Goal: Transaction & Acquisition: Purchase product/service

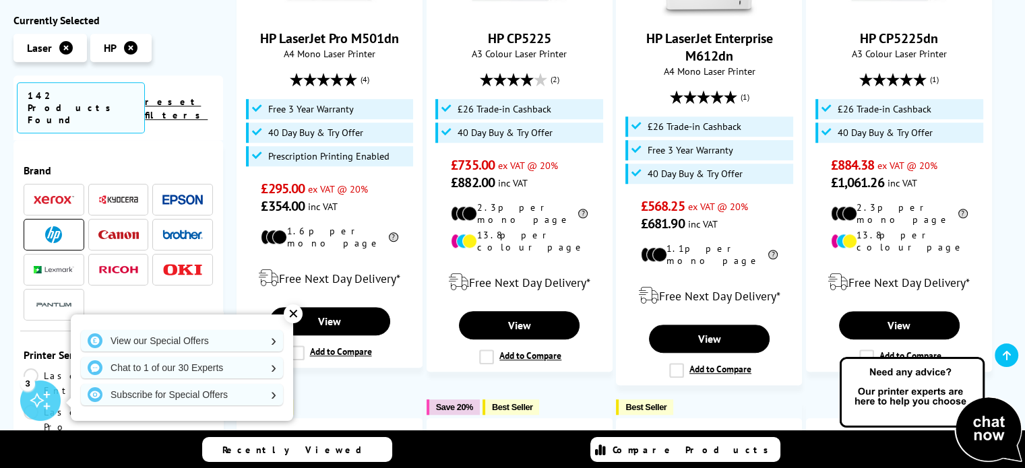
scroll to position [1078, 0]
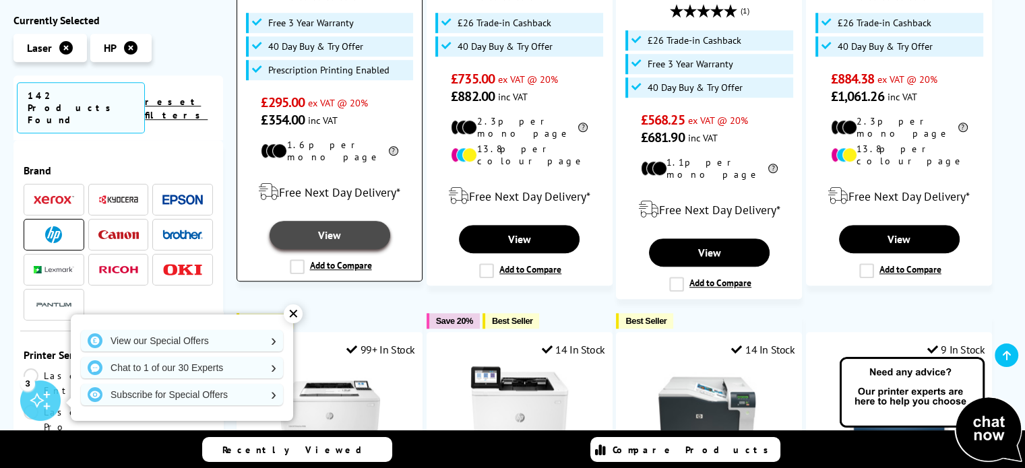
click at [344, 221] on link "View" at bounding box center [330, 235] width 121 height 28
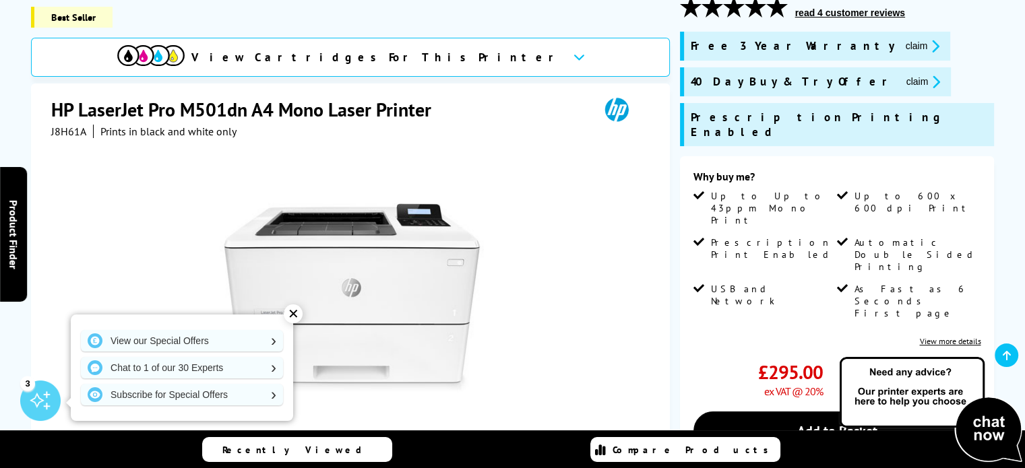
scroll to position [202, 0]
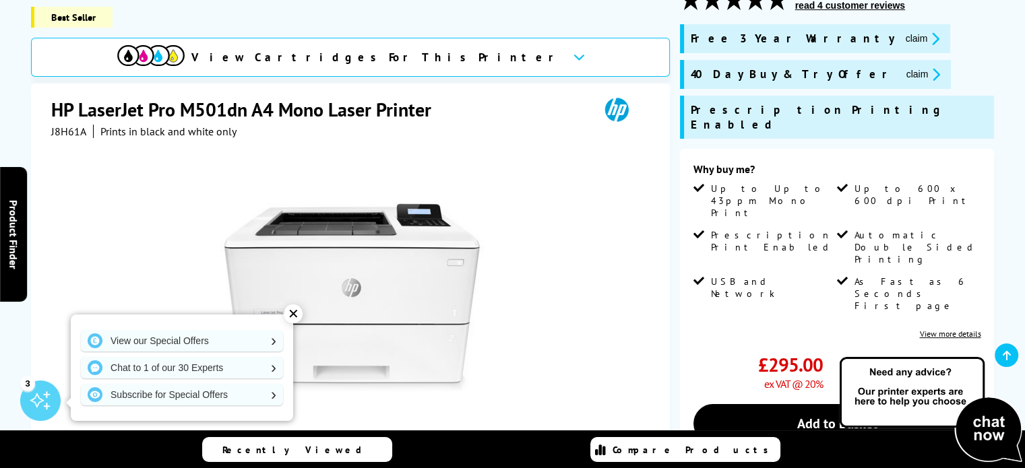
click at [291, 315] on div "✕" at bounding box center [293, 314] width 19 height 19
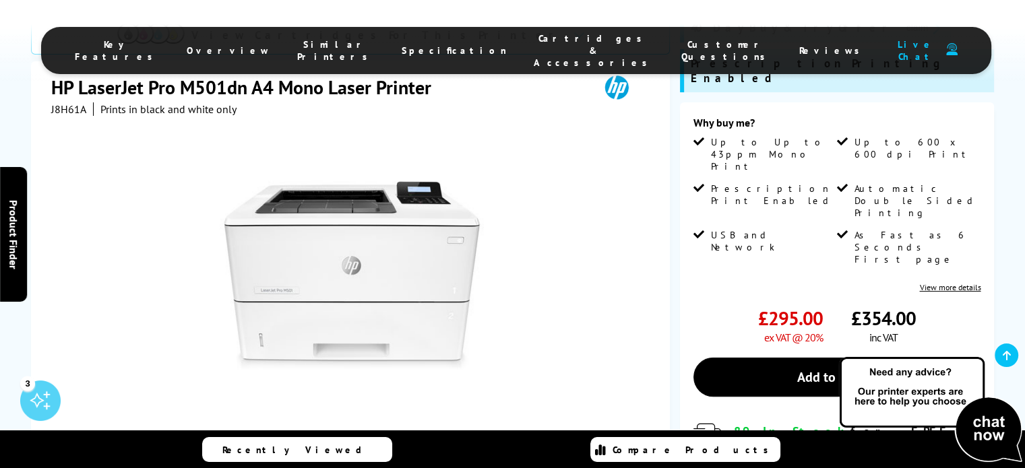
scroll to position [337, 0]
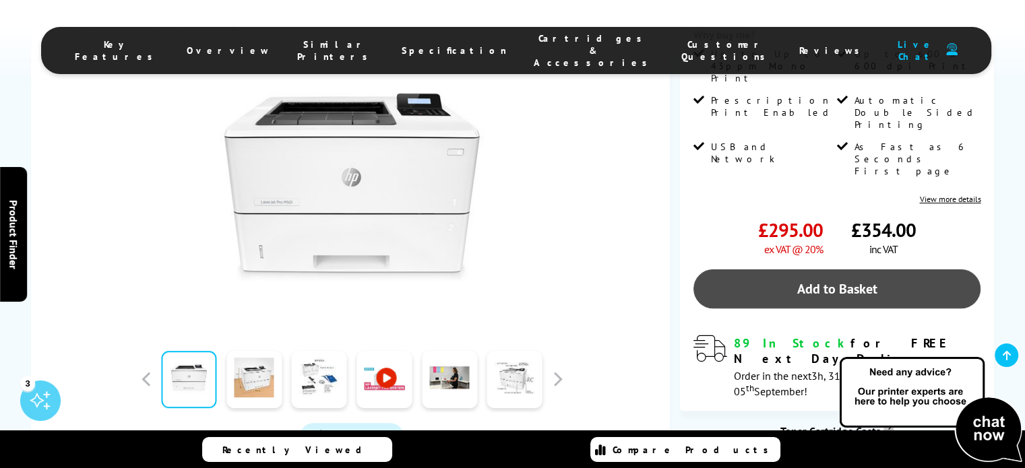
click at [831, 270] on link "Add to Basket" at bounding box center [837, 289] width 288 height 39
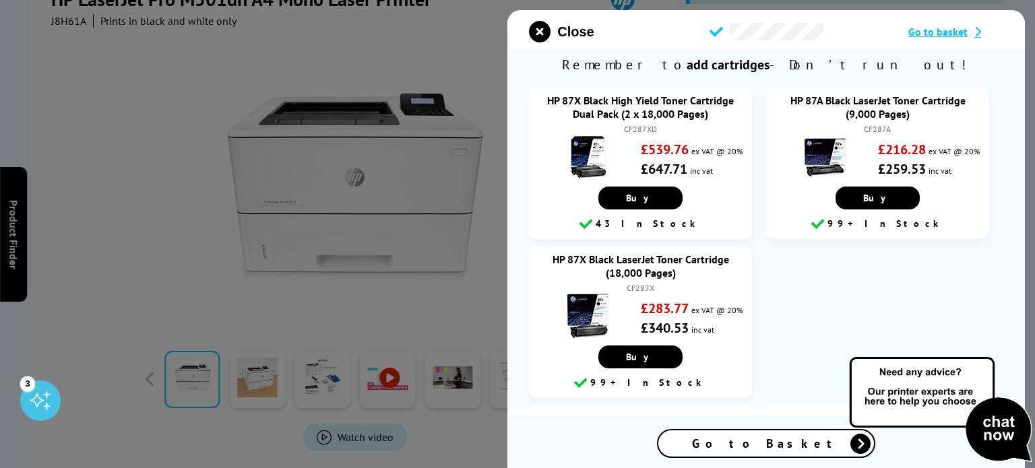
click at [537, 27] on icon "close modal" at bounding box center [540, 32] width 22 height 22
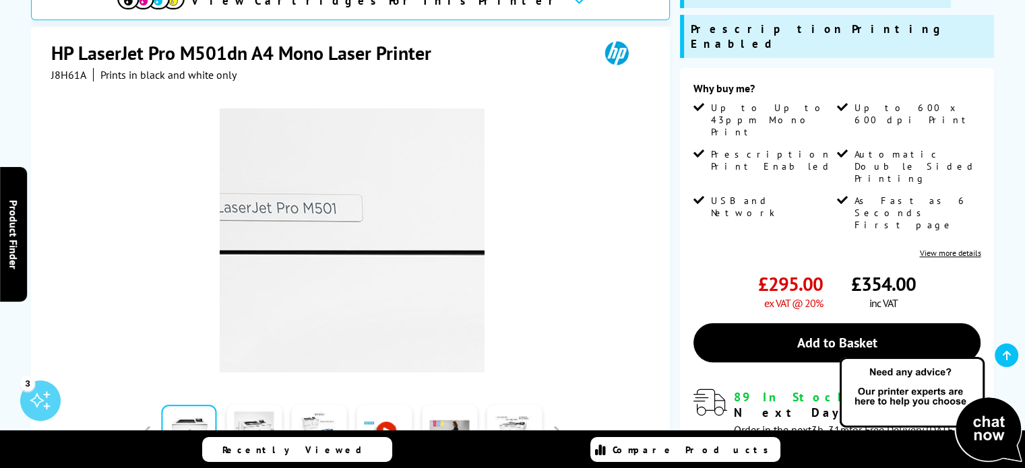
scroll to position [0, 0]
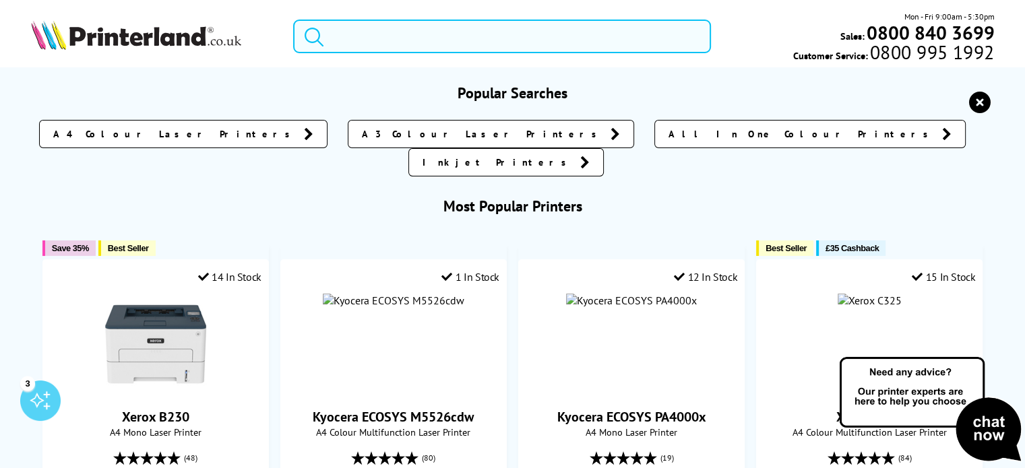
click at [342, 37] on input "search" at bounding box center [502, 37] width 418 height 34
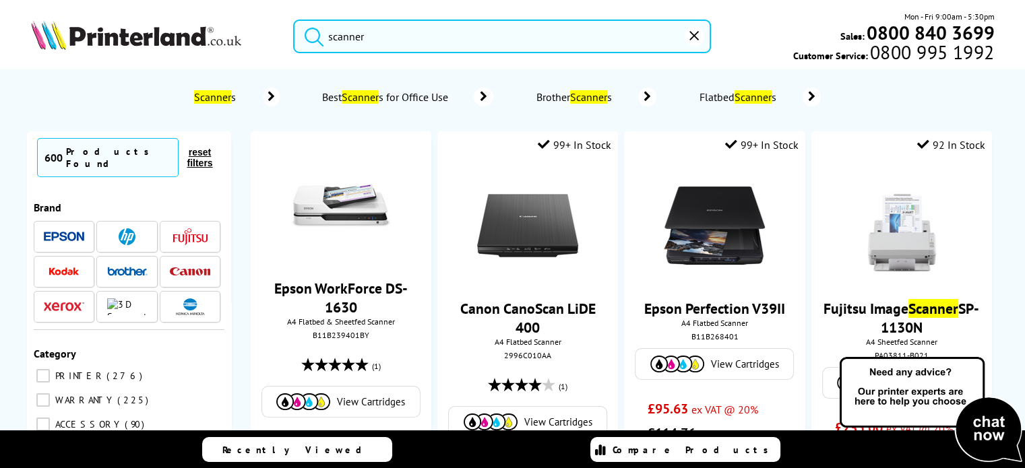
click at [294, 20] on button "submit" at bounding box center [311, 35] width 34 height 30
click at [373, 40] on input "scanner" at bounding box center [502, 37] width 418 height 34
type input "s"
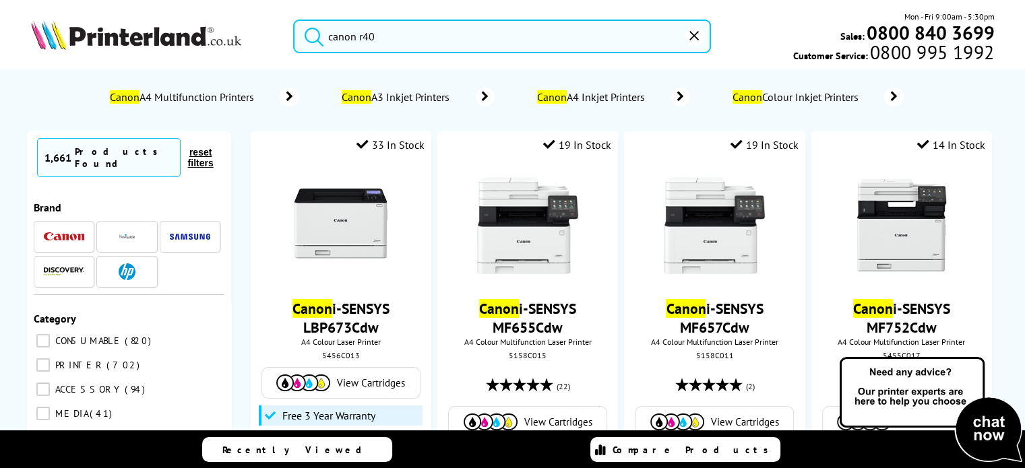
type input "canon r40"
click at [294, 20] on button "submit" at bounding box center [311, 35] width 34 height 30
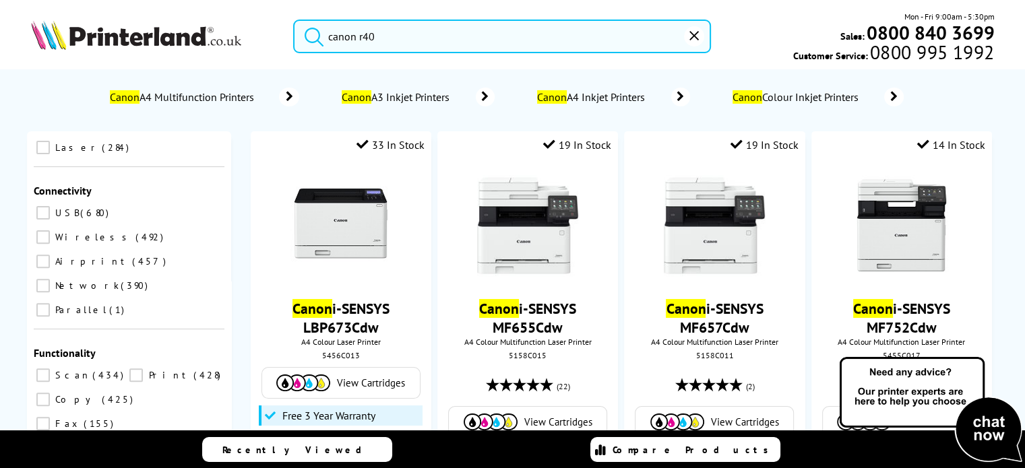
click at [75, 34] on img at bounding box center [136, 35] width 210 height 30
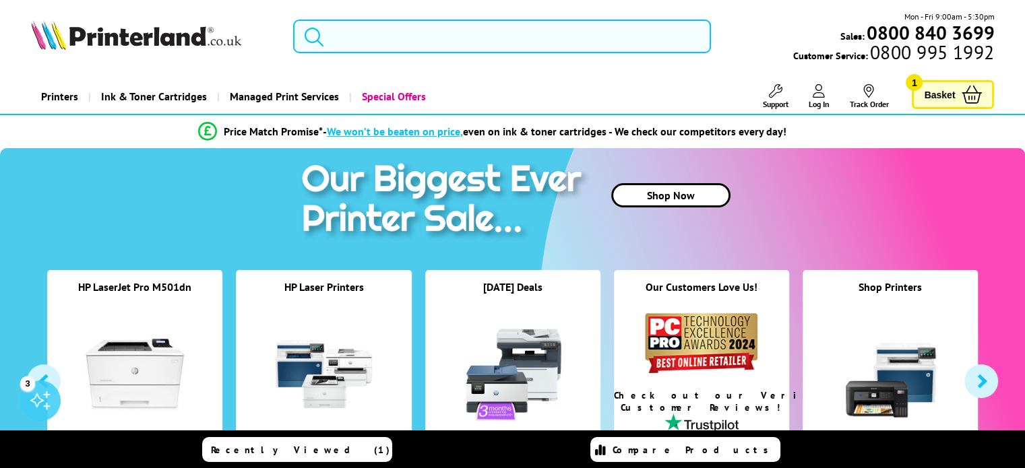
click at [392, 40] on input "search" at bounding box center [502, 37] width 418 height 34
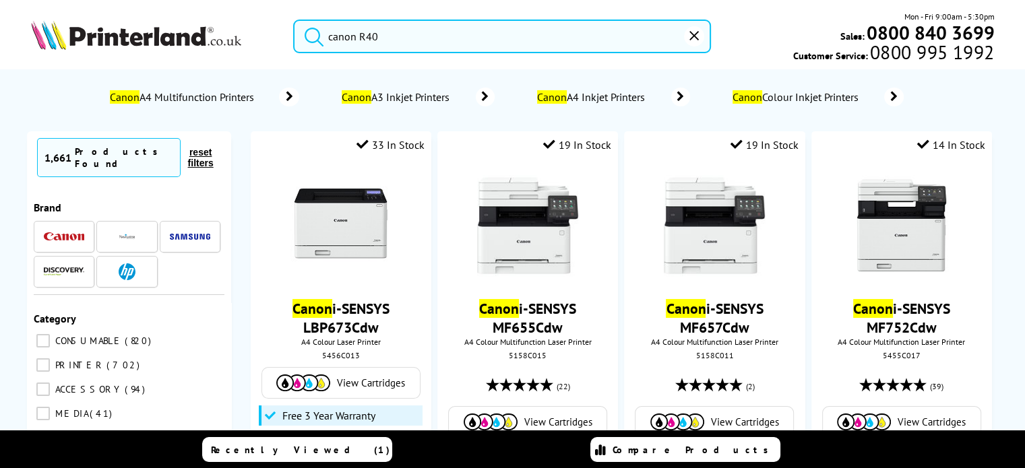
type input "canon R40"
click at [294, 20] on button "submit" at bounding box center [311, 35] width 34 height 30
click at [61, 232] on img at bounding box center [64, 236] width 40 height 9
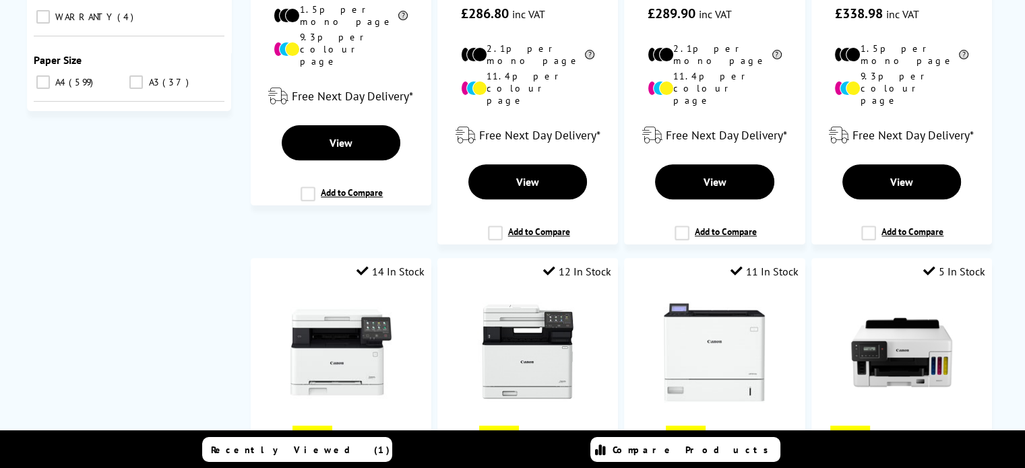
scroll to position [354, 0]
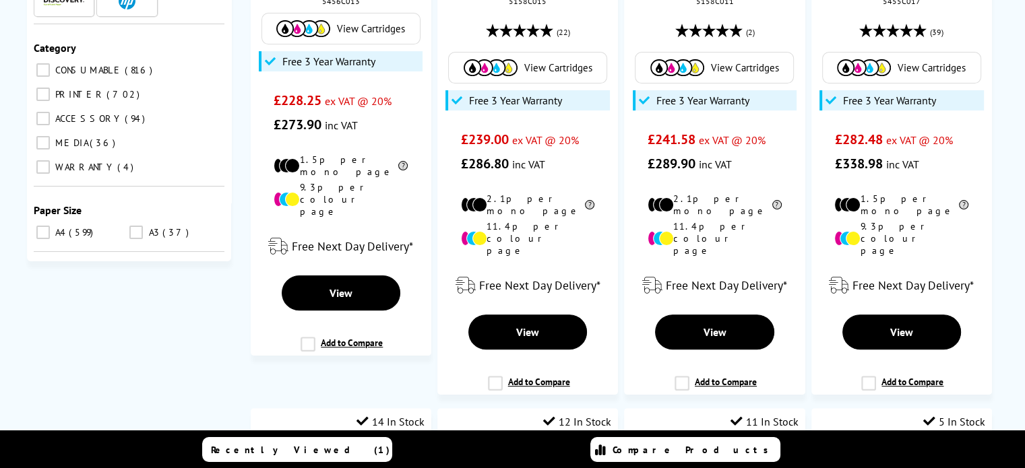
click at [43, 226] on input "A4 599" at bounding box center [42, 232] width 13 height 13
checkbox input "true"
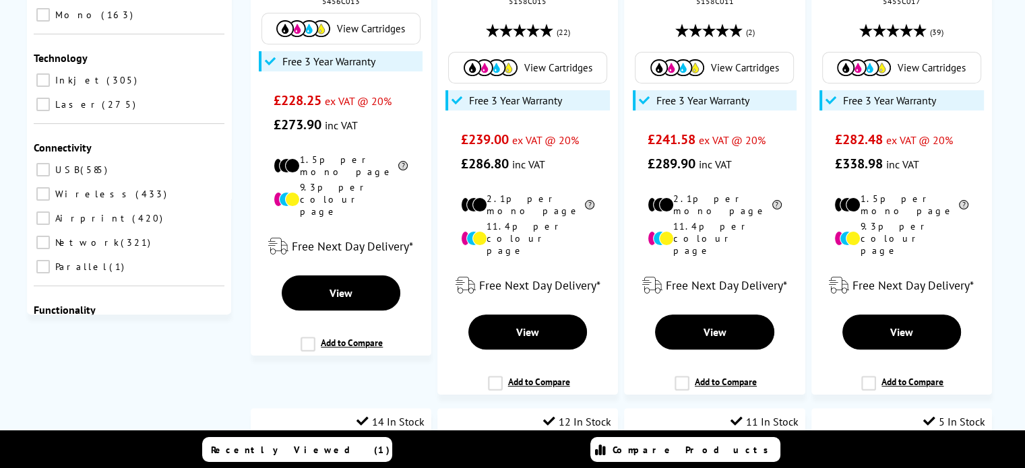
scroll to position [270, 0]
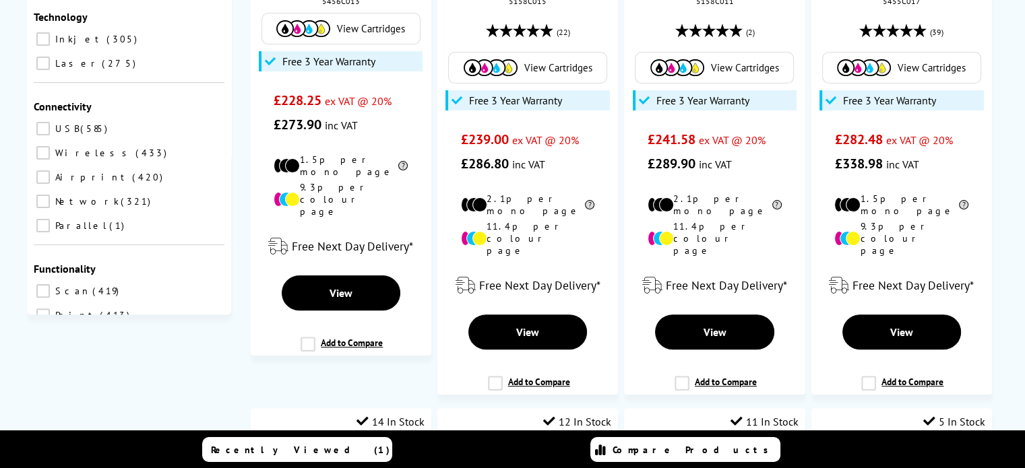
click at [44, 284] on input "Scan 419" at bounding box center [42, 290] width 13 height 13
checkbox input "true"
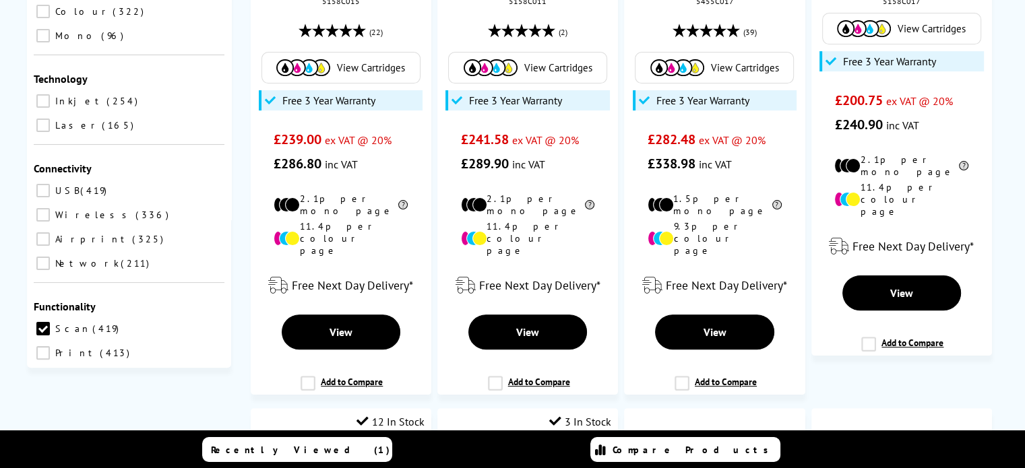
scroll to position [337, 0]
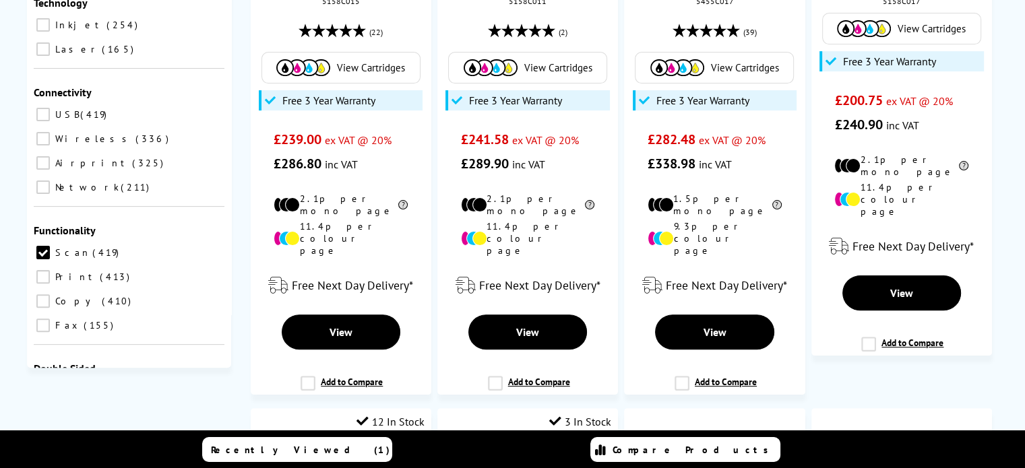
click at [133, 384] on input "Scan 99" at bounding box center [135, 390] width 13 height 13
checkbox input "true"
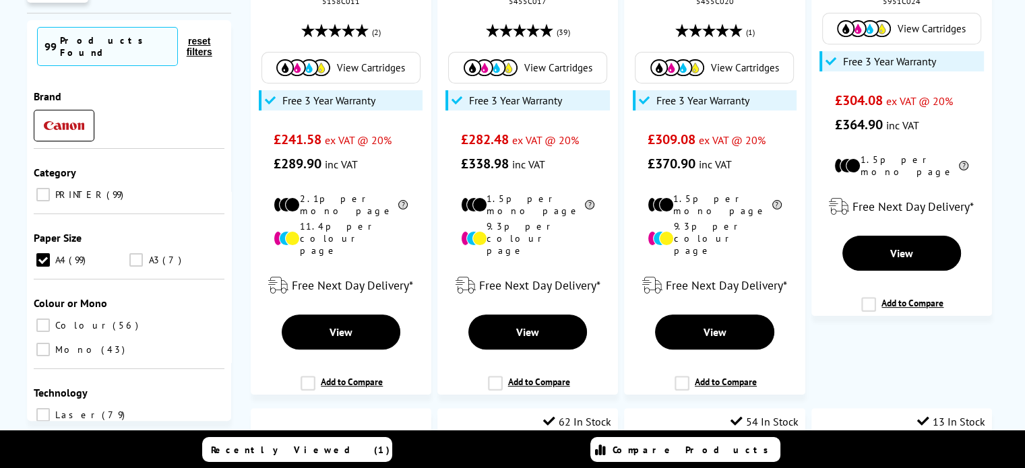
click at [50, 343] on input "Mono 43" at bounding box center [42, 349] width 13 height 13
checkbox input "true"
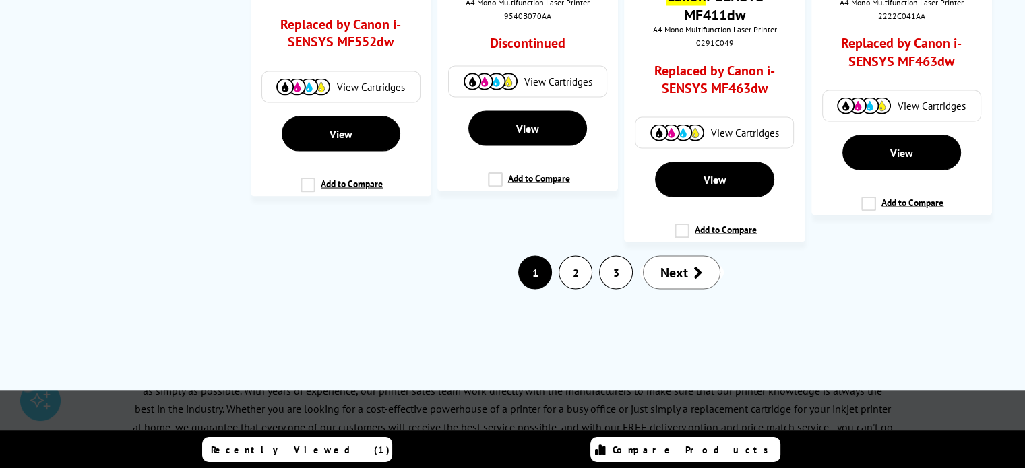
scroll to position [2609, 0]
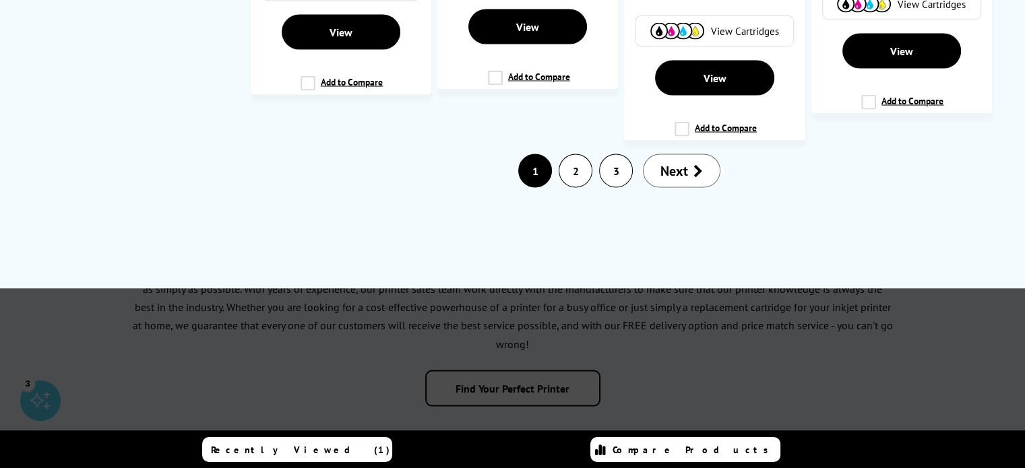
click at [571, 155] on link "2" at bounding box center [575, 171] width 32 height 32
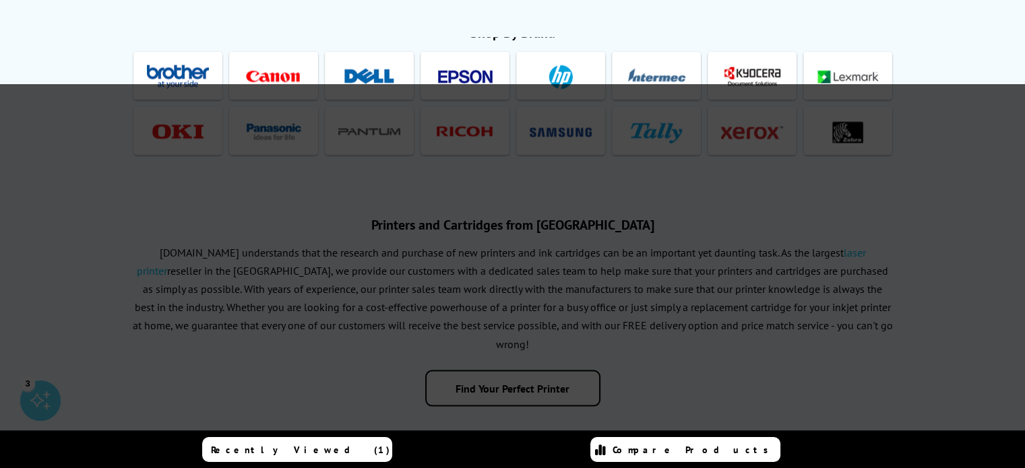
scroll to position [0, 0]
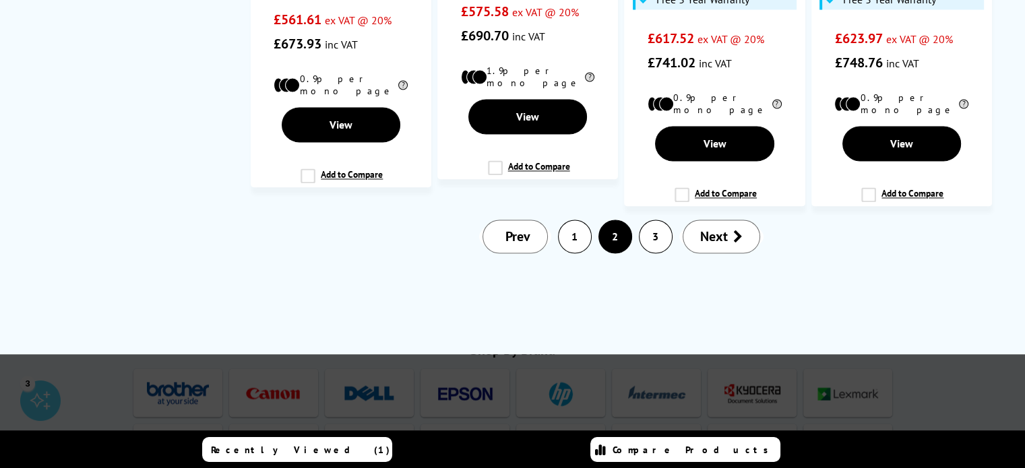
scroll to position [2318, 0]
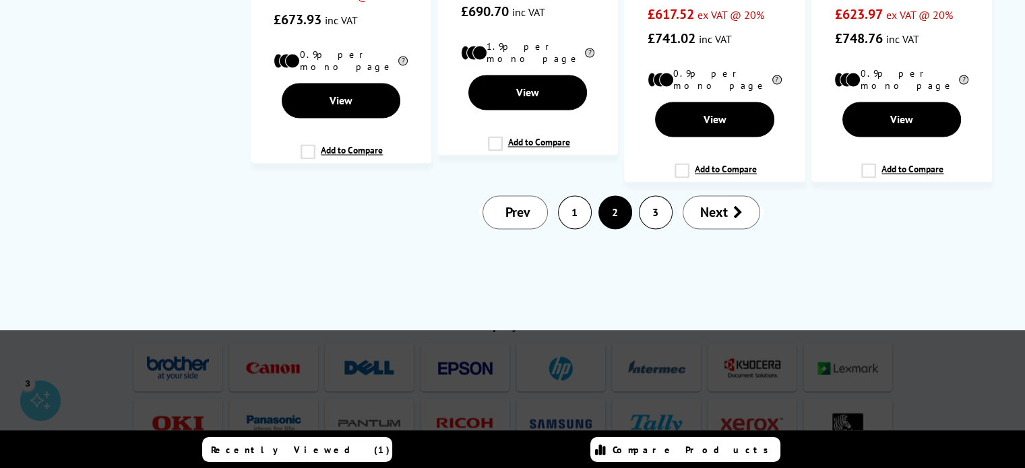
click at [653, 196] on link "3" at bounding box center [656, 212] width 32 height 32
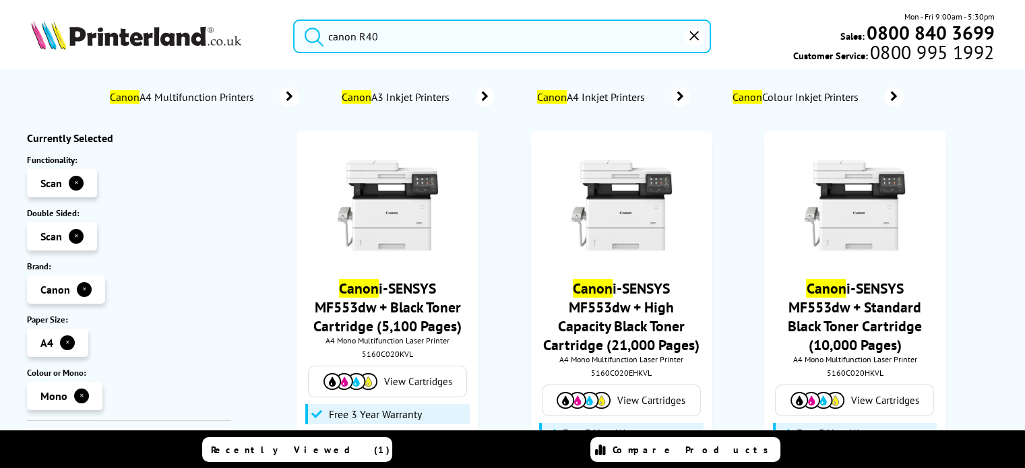
click at [407, 38] on input "canon R40" at bounding box center [502, 37] width 418 height 34
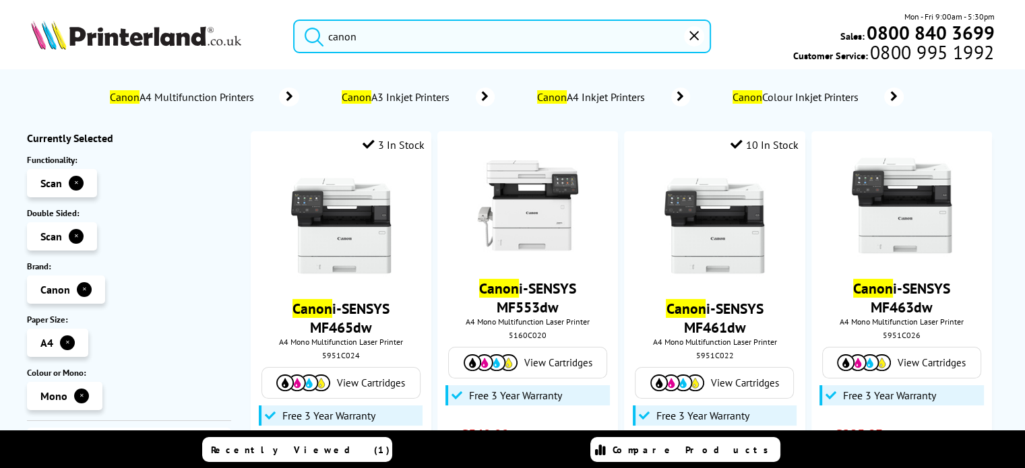
type input "canon"
